Goal: Answer question/provide support

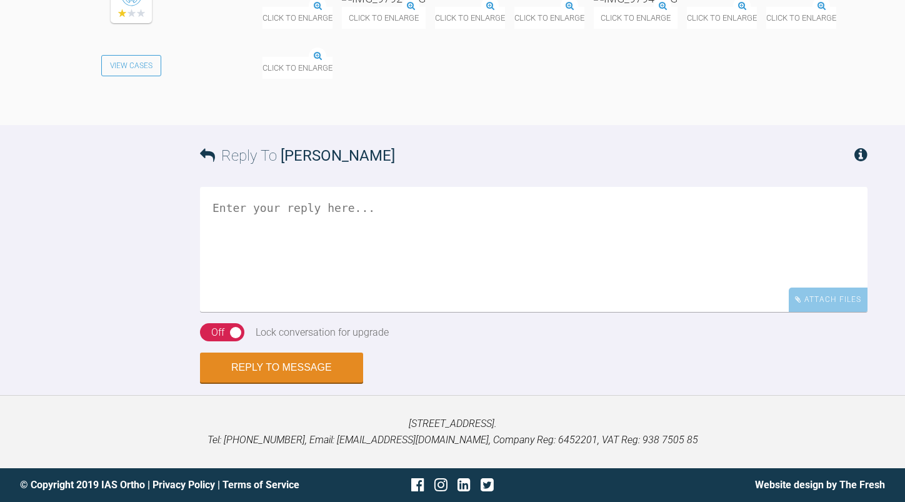
scroll to position [24679, 0]
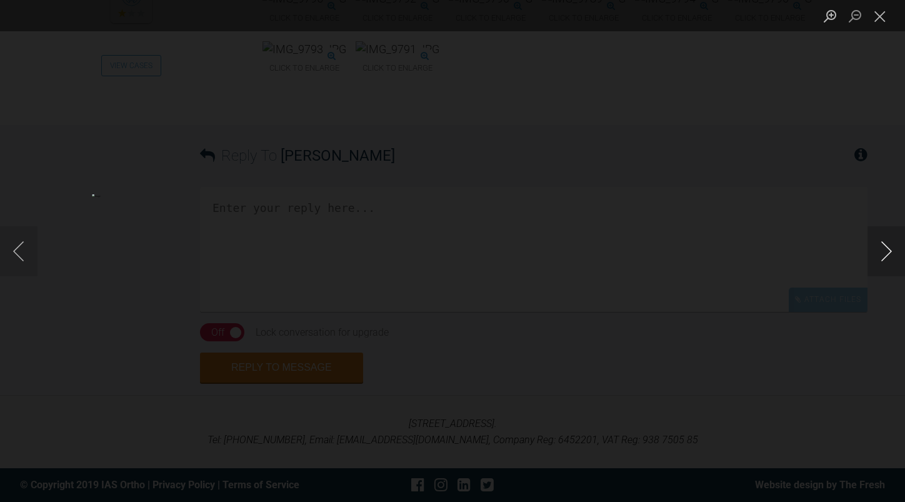
click at [889, 256] on button "Next image" at bounding box center [887, 251] width 38 height 50
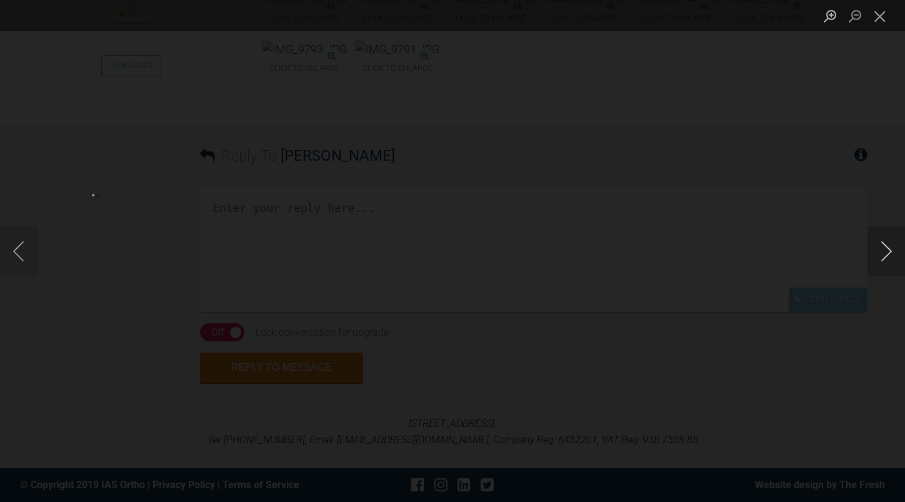
click at [889, 256] on button "Next image" at bounding box center [887, 251] width 38 height 50
click at [885, 20] on button "Close lightbox" at bounding box center [880, 16] width 25 height 22
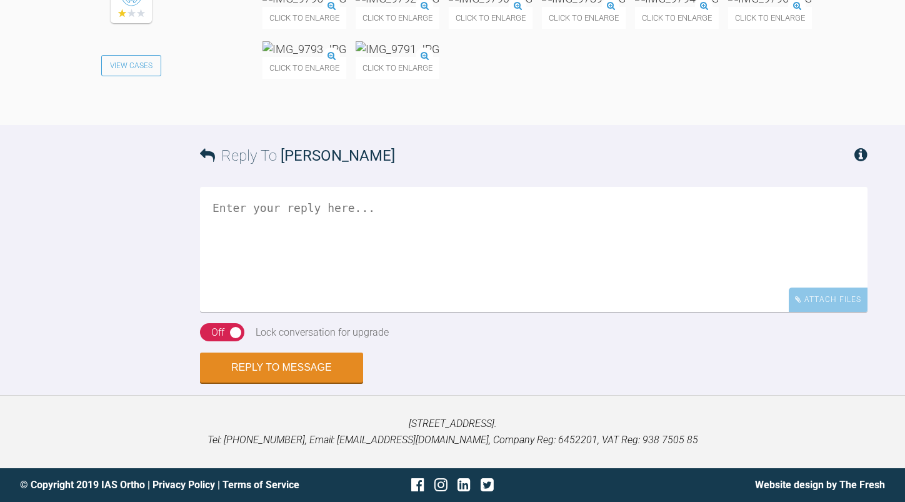
scroll to position [24929, 0]
click at [392, 231] on textarea at bounding box center [534, 249] width 668 height 125
click at [220, 227] on textarea "The AOB could be tongue and wear of teh teeth. Te tongue is sitting in the space" at bounding box center [534, 249] width 668 height 125
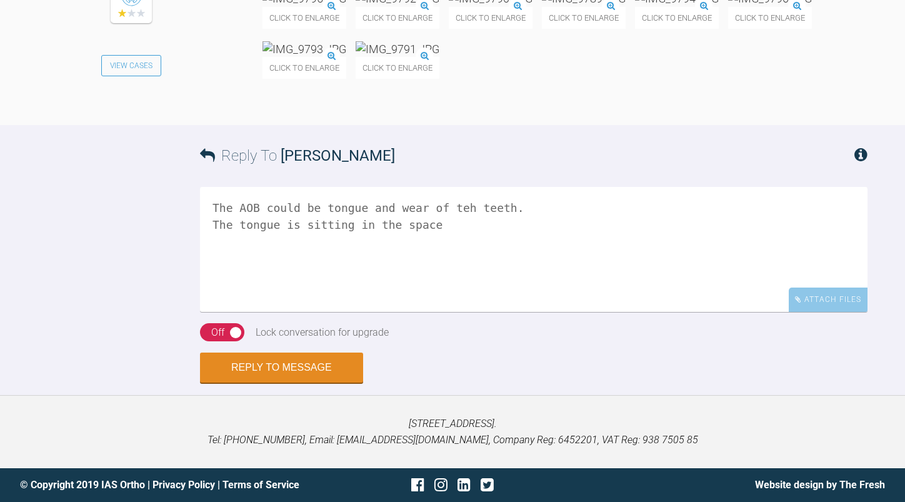
click at [318, 209] on textarea "The AOB could be tongue and wear of teh teeth. The tongue is sitting in the spa…" at bounding box center [534, 249] width 668 height 125
click at [451, 224] on textarea "The AOB could be due to the tongue and wear of the teeth. The tongue is sitting…" at bounding box center [534, 249] width 668 height 125
click at [581, 208] on textarea "The AOB could be due to the tongue and wear of the teeth. The tongue is sitting…" at bounding box center [534, 249] width 668 height 125
click at [456, 222] on textarea "The AOB could be due to the tongue and wear of the teeth. The tongue is sitting…" at bounding box center [534, 249] width 668 height 125
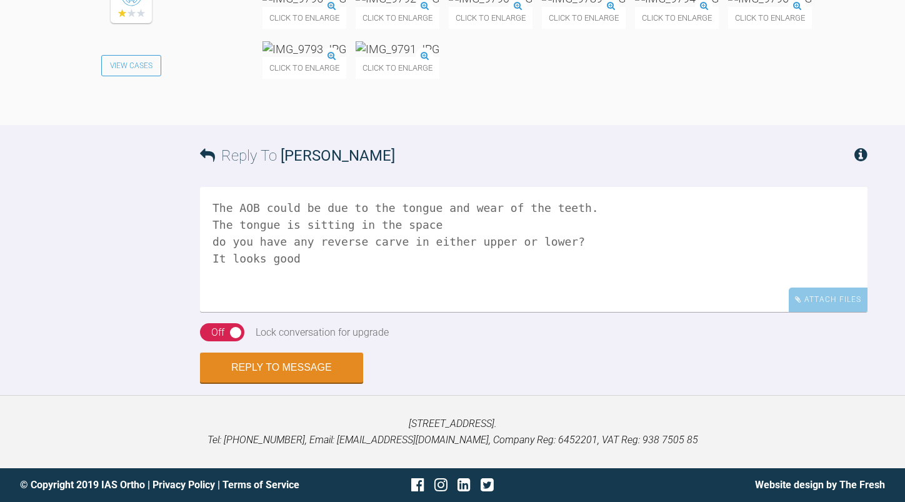
click at [373, 243] on textarea "The AOB could be due to the tongue and wear of the teeth. The tongue is sitting…" at bounding box center [534, 249] width 668 height 125
click at [334, 262] on textarea "The AOB could be due to the tongue and wear of the teeth. The tongue is sitting…" at bounding box center [534, 249] width 668 height 125
type textarea "The AOB could be due to the tongue and wear of the teeth. The tongue is sitting…"
click at [311, 373] on button "Reply to Message" at bounding box center [281, 369] width 163 height 30
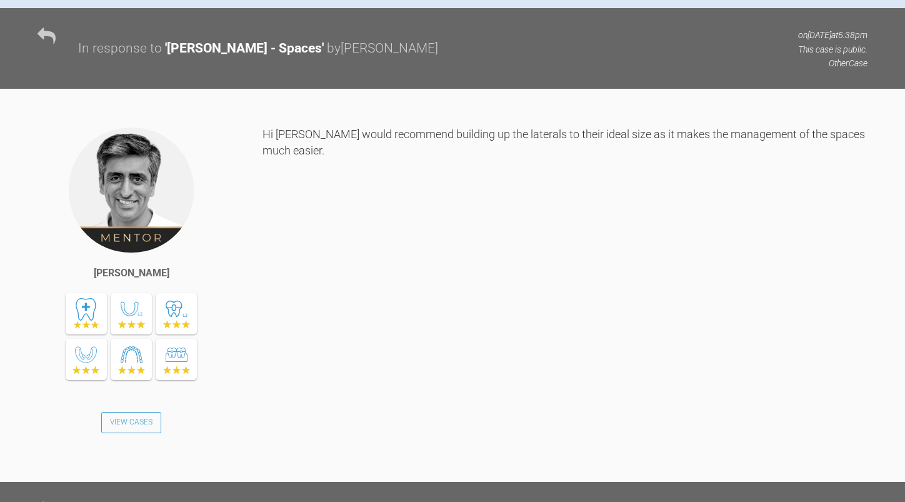
scroll to position [0, 0]
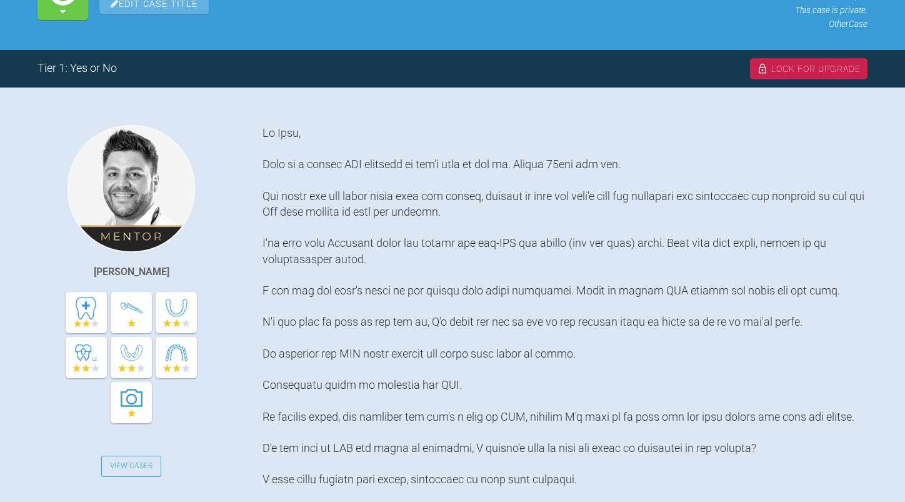
scroll to position [35, 0]
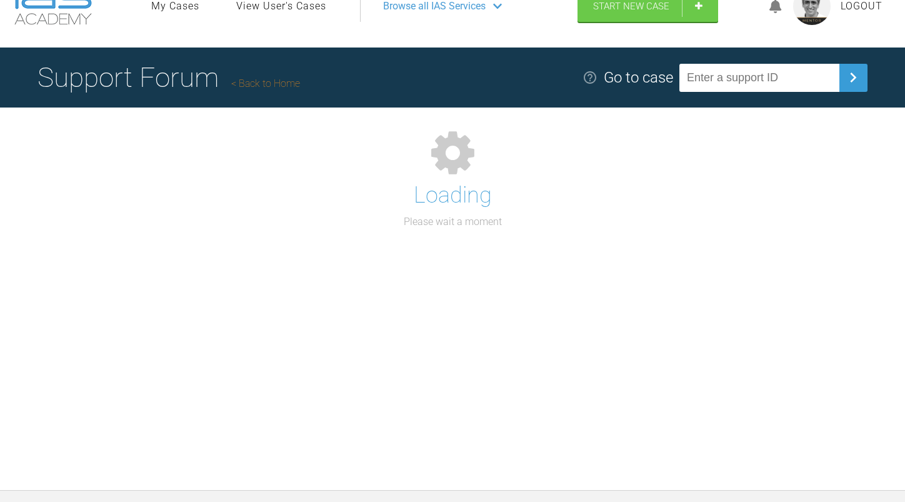
scroll to position [130, 0]
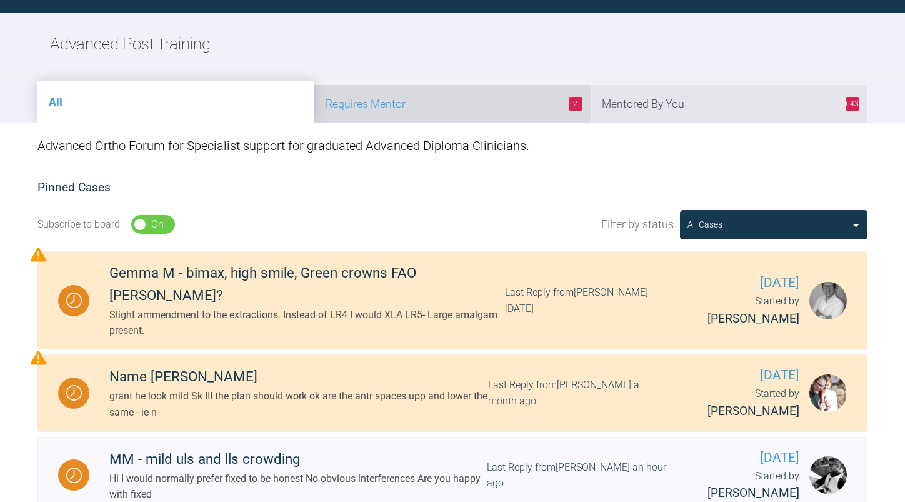
click at [431, 99] on li "2 Requires Mentor" at bounding box center [452, 104] width 277 height 38
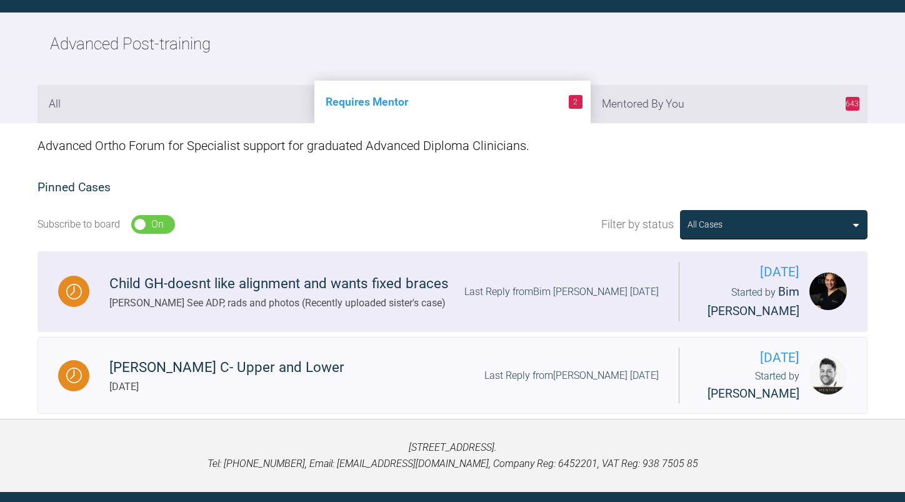
click at [288, 310] on div "Ross See ADP, rads and photos (Recently uploaded sister's case)" at bounding box center [278, 303] width 339 height 16
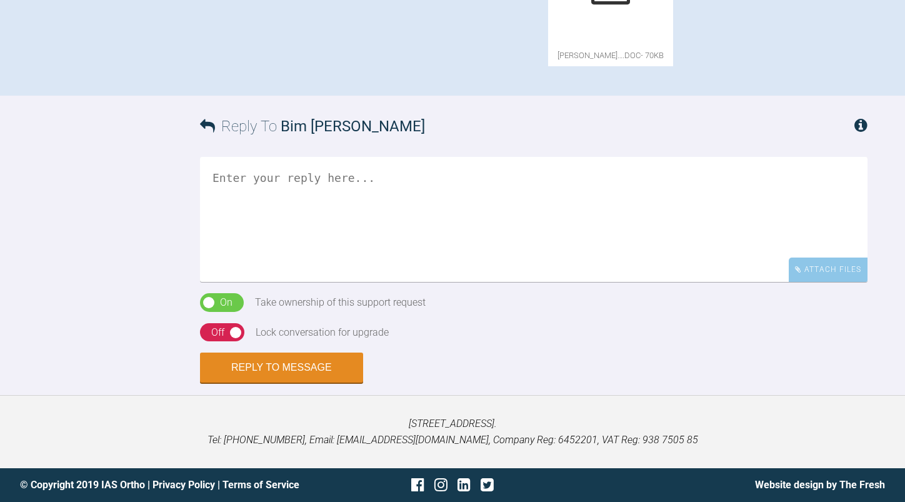
scroll to position [613, 0]
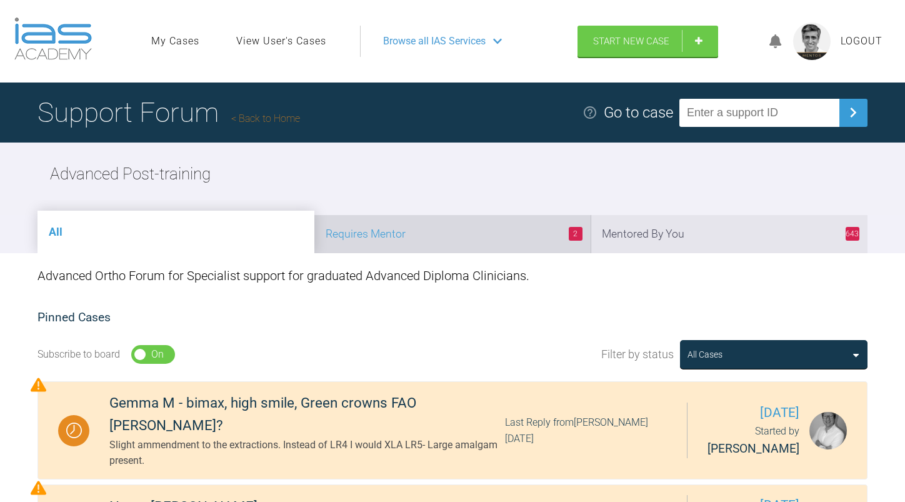
click at [454, 235] on li "2 Requires Mentor" at bounding box center [452, 234] width 277 height 38
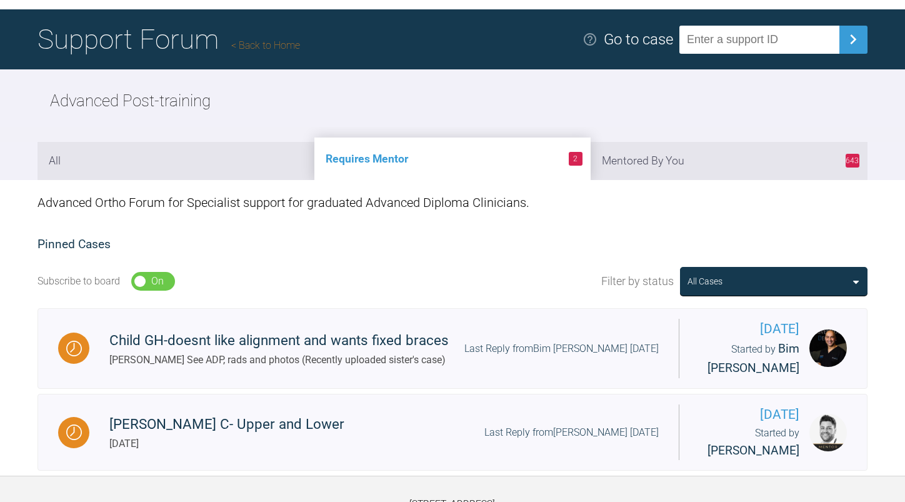
scroll to position [138, 0]
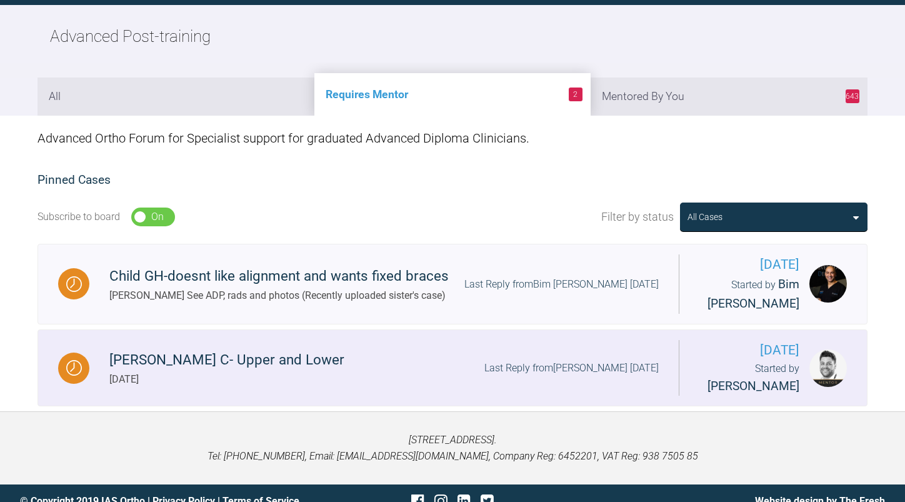
click at [343, 354] on div "Emily-Rose C- Upper and Lower Today Last Reply from Guy Wells 4 days ago" at bounding box center [384, 368] width 590 height 38
